Goal: Task Accomplishment & Management: Manage account settings

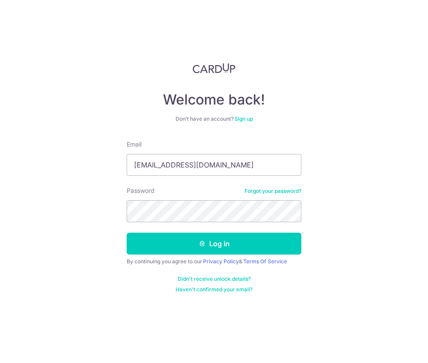
type input "[EMAIL_ADDRESS][DOMAIN_NAME]"
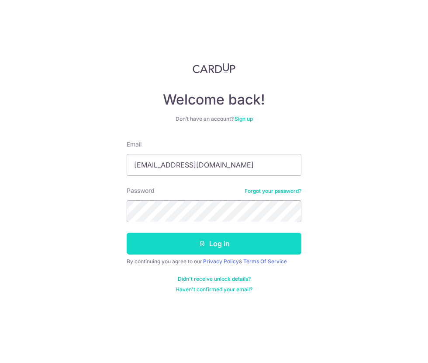
click at [153, 243] on button "Log in" at bounding box center [214, 244] width 175 height 22
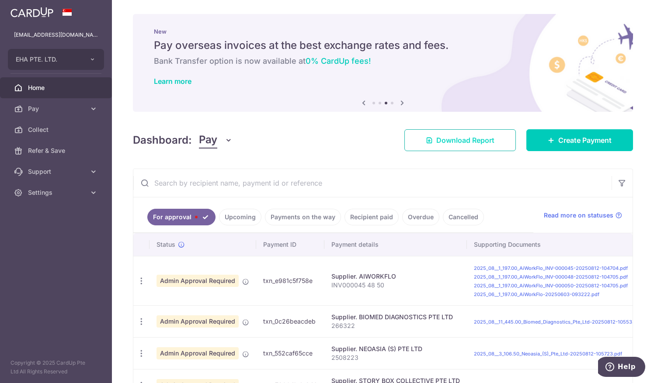
click at [428, 138] on span "Download Report" at bounding box center [465, 140] width 58 height 10
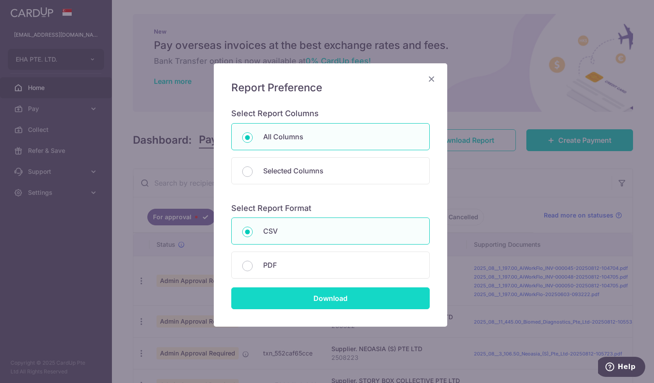
click at [316, 297] on input "Download" at bounding box center [330, 299] width 198 height 22
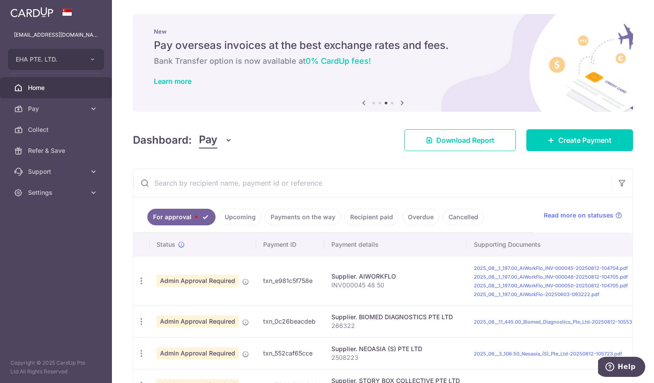
click at [377, 16] on div "New Pay overseas invoices at the best exchange rates and fees. Bank Transfer op…" at bounding box center [383, 57] width 500 height 87
click at [68, 58] on span "EHA PTE. LTD." at bounding box center [48, 59] width 65 height 9
